Goal: Transaction & Acquisition: Purchase product/service

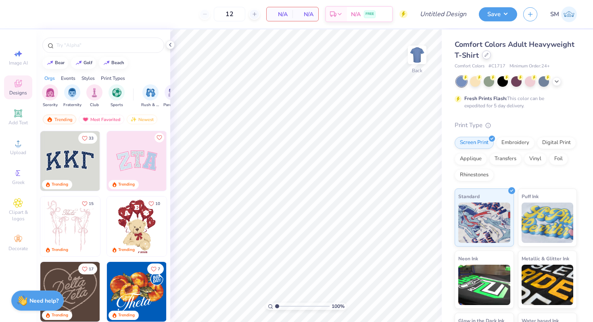
click at [487, 54] on icon at bounding box center [486, 55] width 4 height 4
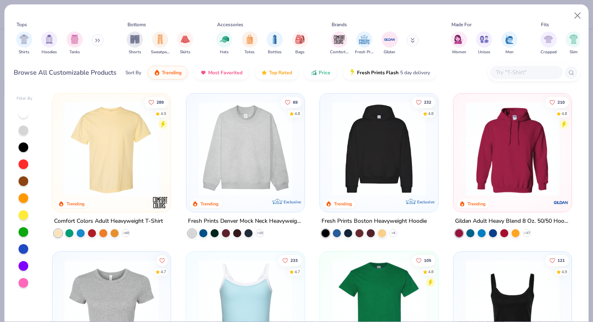
click at [515, 73] on input "text" at bounding box center [526, 72] width 62 height 9
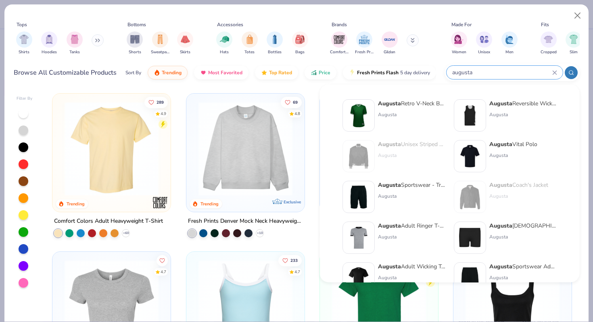
paste input "257"
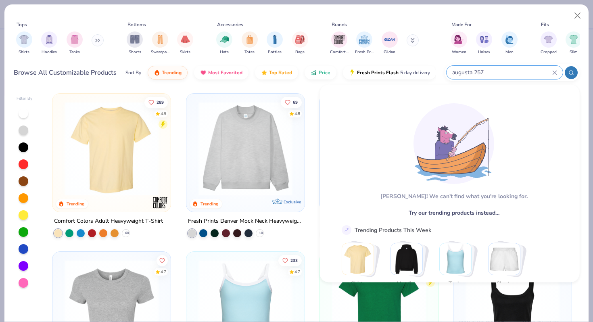
drag, startPoint x: 475, startPoint y: 72, endPoint x: 454, endPoint y: 71, distance: 21.0
click at [454, 71] on input "augusta 257" at bounding box center [501, 72] width 101 height 9
click at [474, 71] on input "augusta 257" at bounding box center [501, 72] width 101 height 9
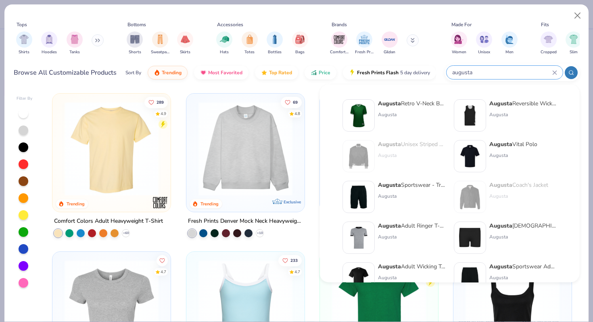
type input "augusta"
click at [394, 102] on strong "Augusta" at bounding box center [389, 104] width 23 height 8
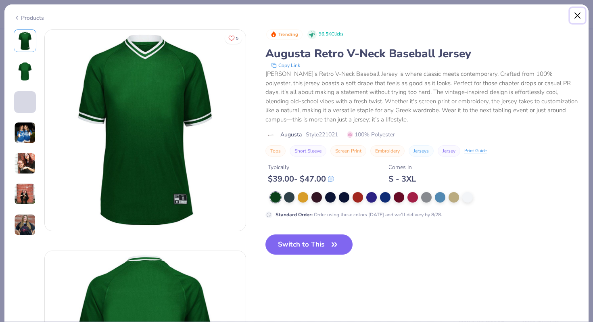
click at [578, 15] on button "Close" at bounding box center [577, 15] width 15 height 15
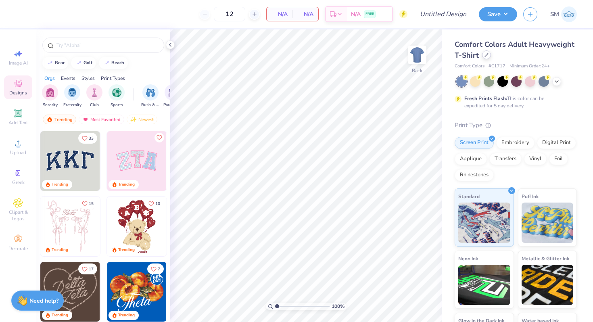
click at [487, 54] on icon at bounding box center [486, 55] width 4 height 4
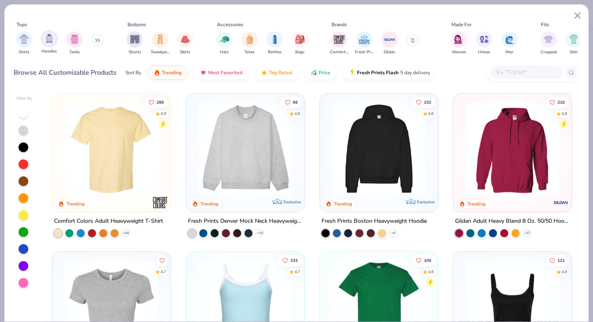
click at [47, 43] on img "filter for Hoodies" at bounding box center [49, 38] width 9 height 9
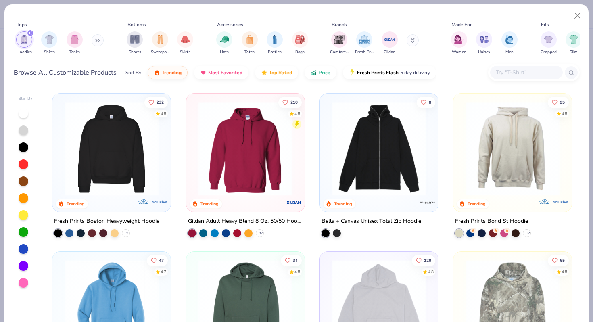
click at [23, 177] on div at bounding box center [24, 181] width 10 height 10
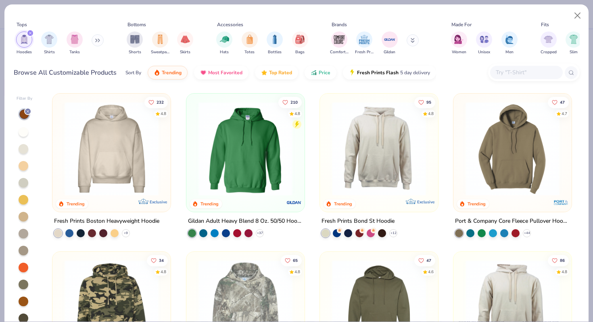
click at [148, 150] on img at bounding box center [111, 149] width 102 height 94
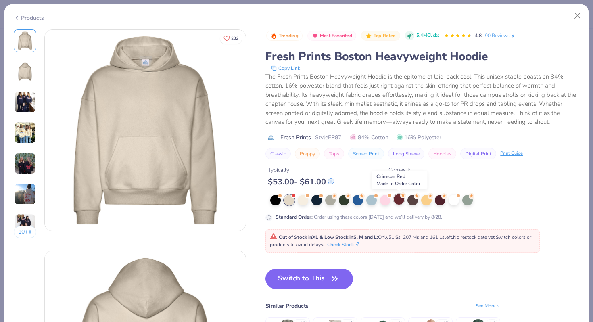
click at [399, 201] on div at bounding box center [399, 199] width 10 height 10
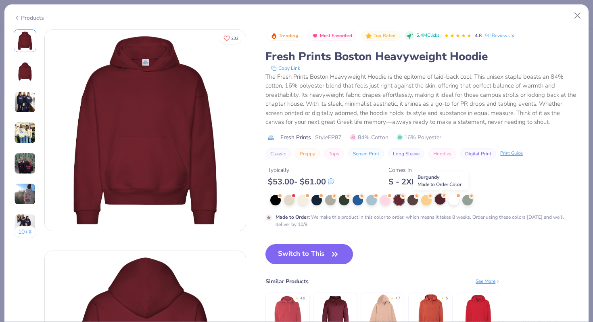
click at [439, 202] on div at bounding box center [440, 199] width 10 height 10
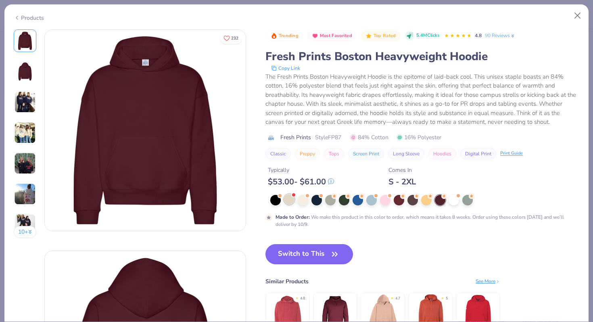
click at [293, 197] on span at bounding box center [293, 195] width 4 height 4
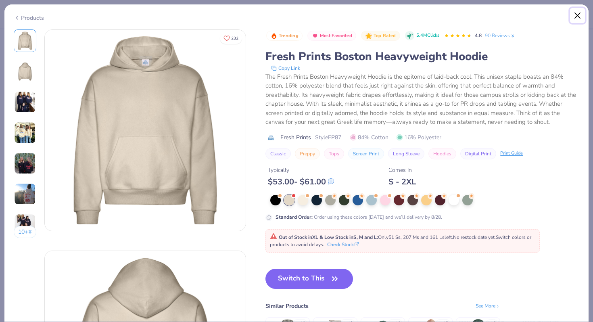
click at [578, 14] on button "Close" at bounding box center [577, 15] width 15 height 15
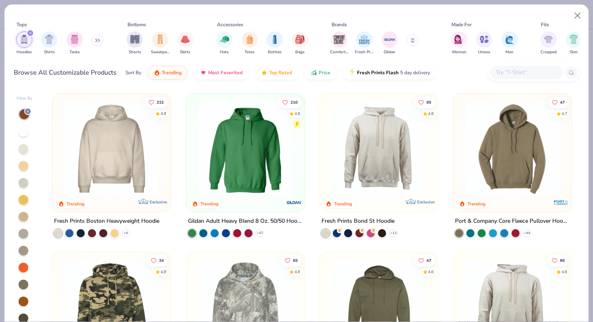
click at [475, 140] on img at bounding box center [512, 149] width 102 height 94
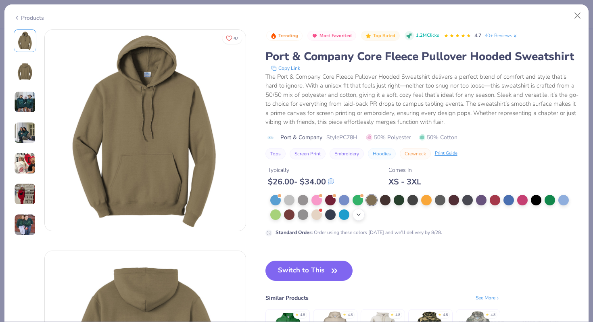
click at [357, 216] on icon at bounding box center [358, 214] width 6 height 6
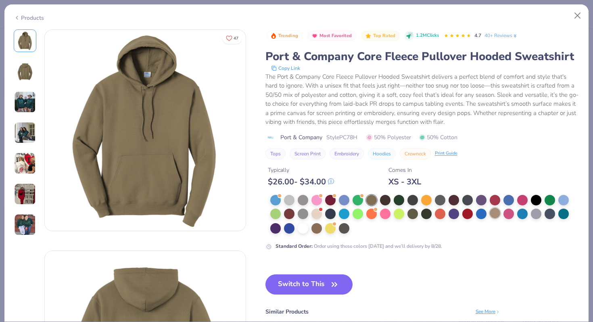
click at [495, 215] on div at bounding box center [494, 213] width 10 height 10
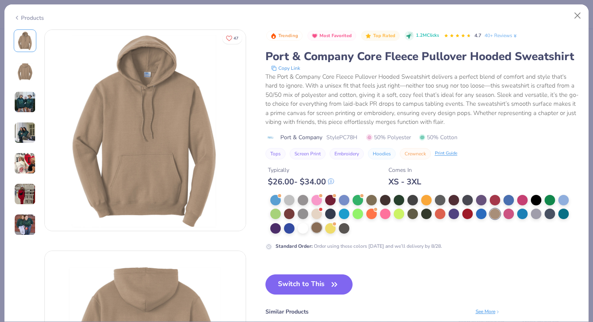
click at [316, 227] on div at bounding box center [316, 227] width 10 height 10
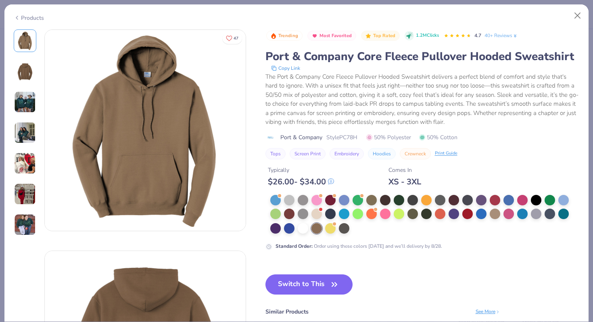
type textarea "x"
